Goal: Use online tool/utility: Utilize a website feature to perform a specific function

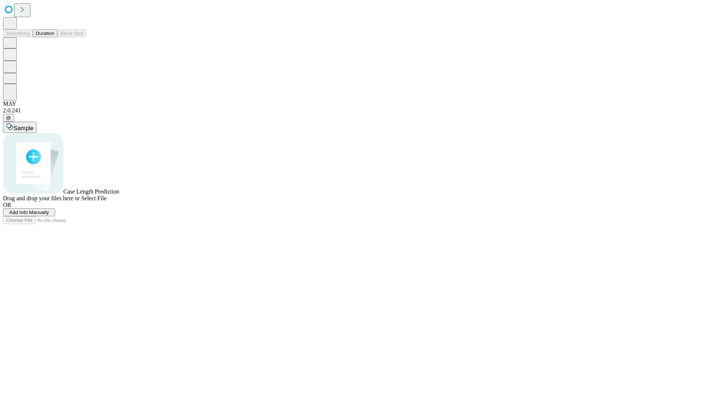
click at [54, 37] on button "Duration" at bounding box center [45, 33] width 25 height 8
click at [106, 201] on span "Select File" at bounding box center [93, 198] width 25 height 6
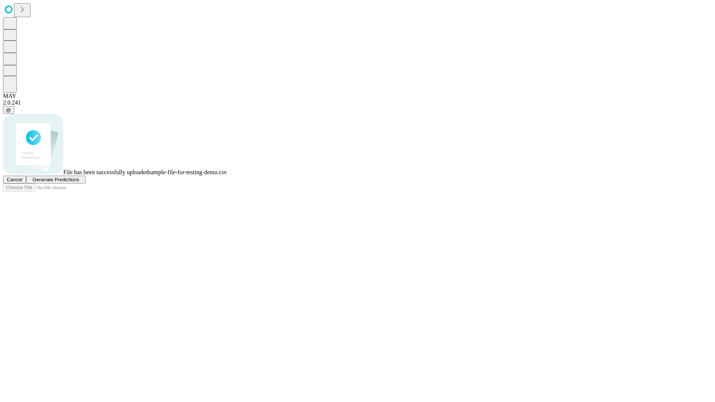
click at [79, 182] on span "Generate Predictions" at bounding box center [55, 180] width 47 height 6
